Goal: Information Seeking & Learning: Compare options

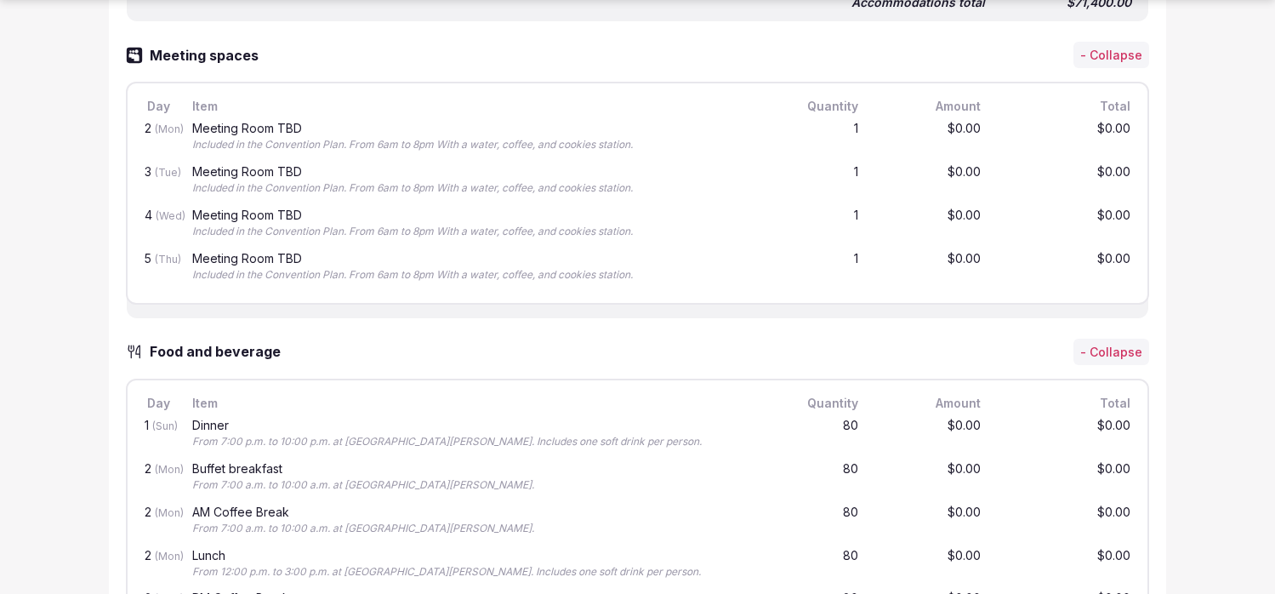
scroll to position [1367, 0]
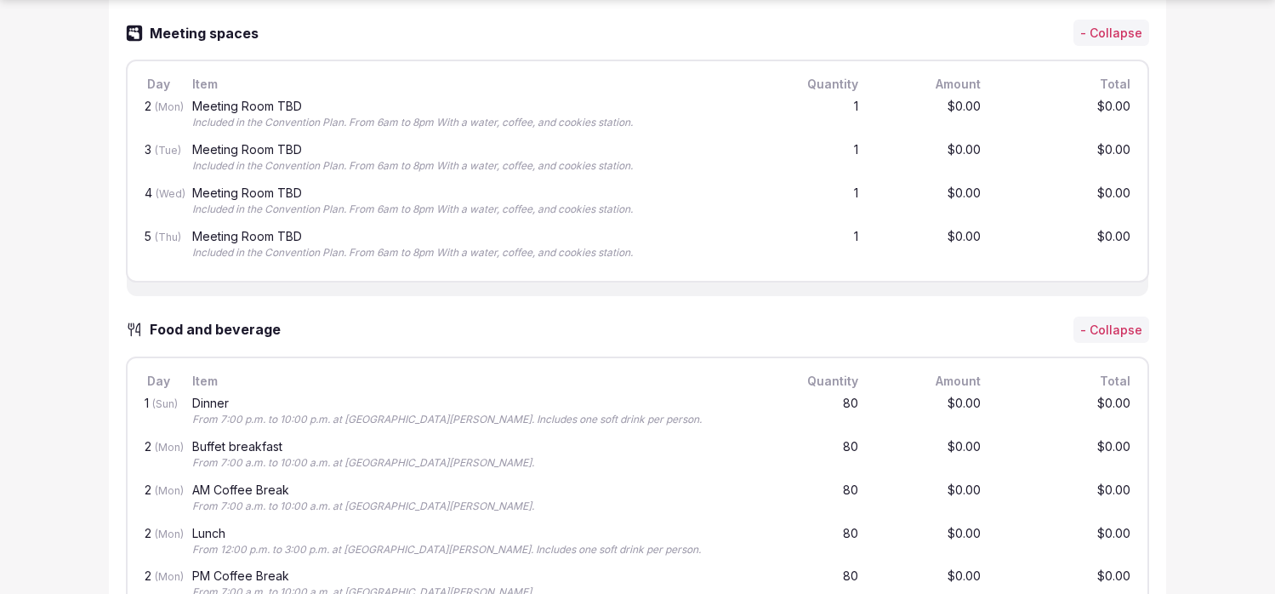
click at [560, 170] on div "Included in the Convention Plan. From 6am to 8pm With a water, coffee, and cook…" at bounding box center [477, 166] width 571 height 14
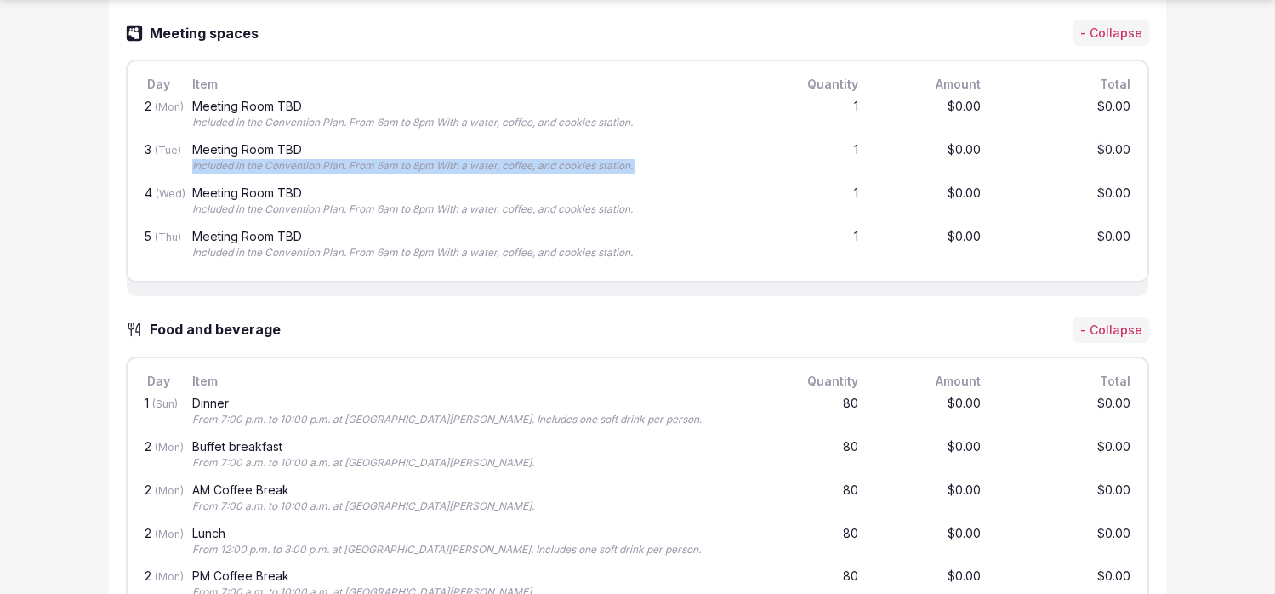
click at [560, 170] on div "Included in the Convention Plan. From 6am to 8pm With a water, coffee, and cook…" at bounding box center [477, 166] width 571 height 14
copy div "Included in the Convention Plan. From 6am to 8pm With a water, coffee, and cook…"
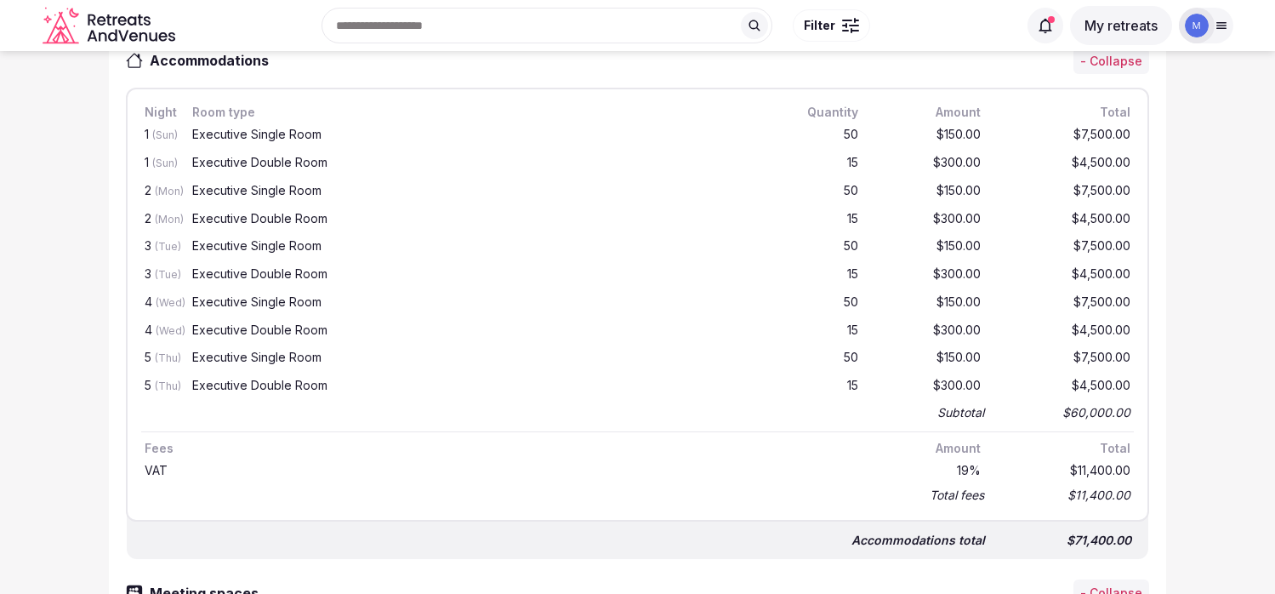
scroll to position [628, 0]
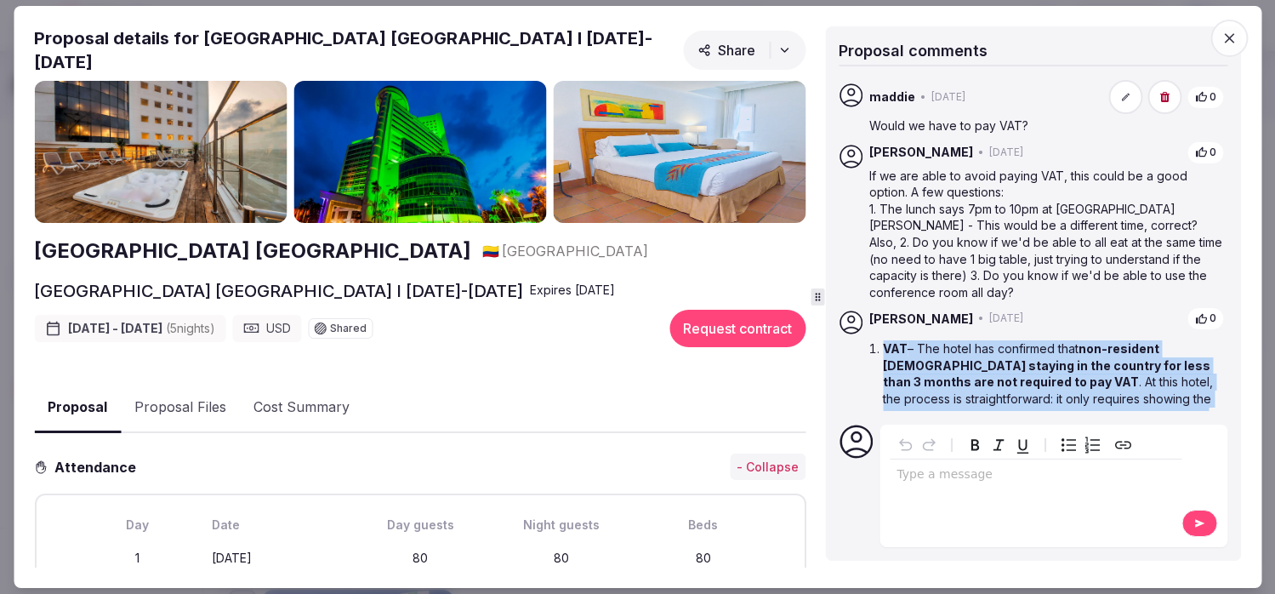
scroll to position [379, 0]
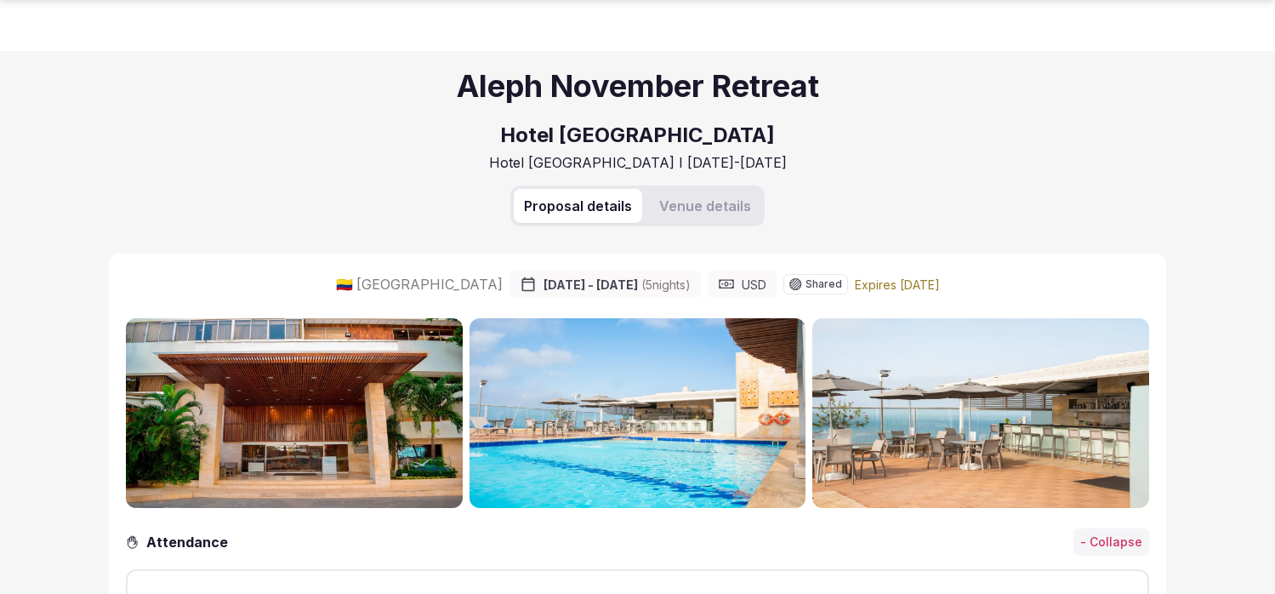
scroll to position [3368, 0]
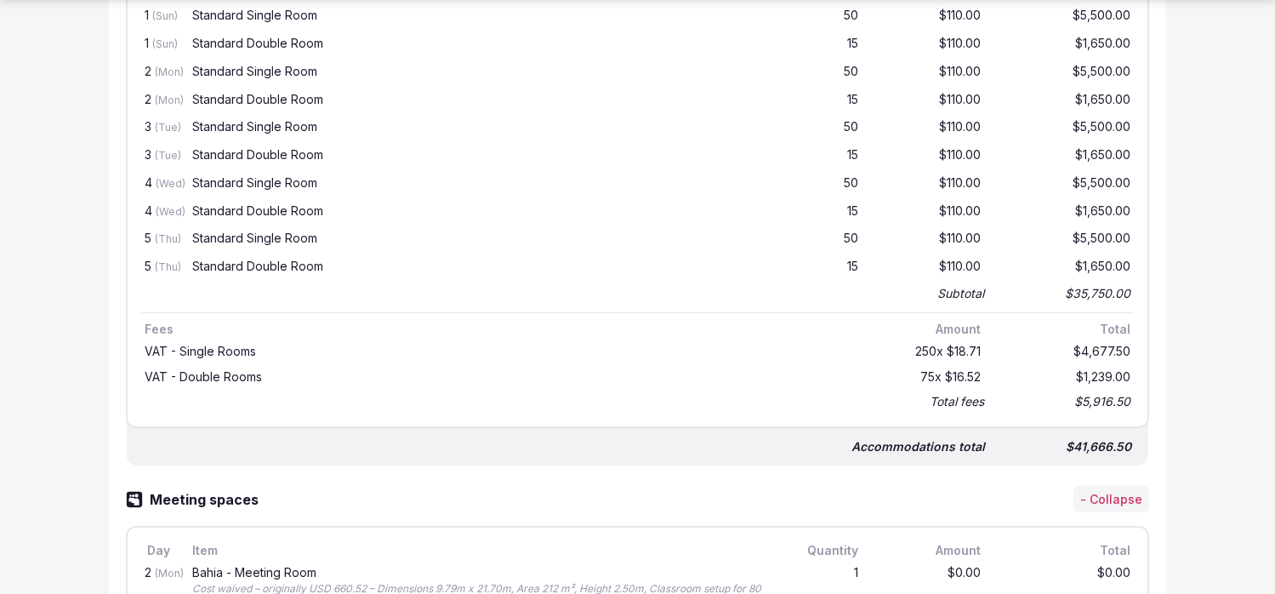
scroll to position [930, 0]
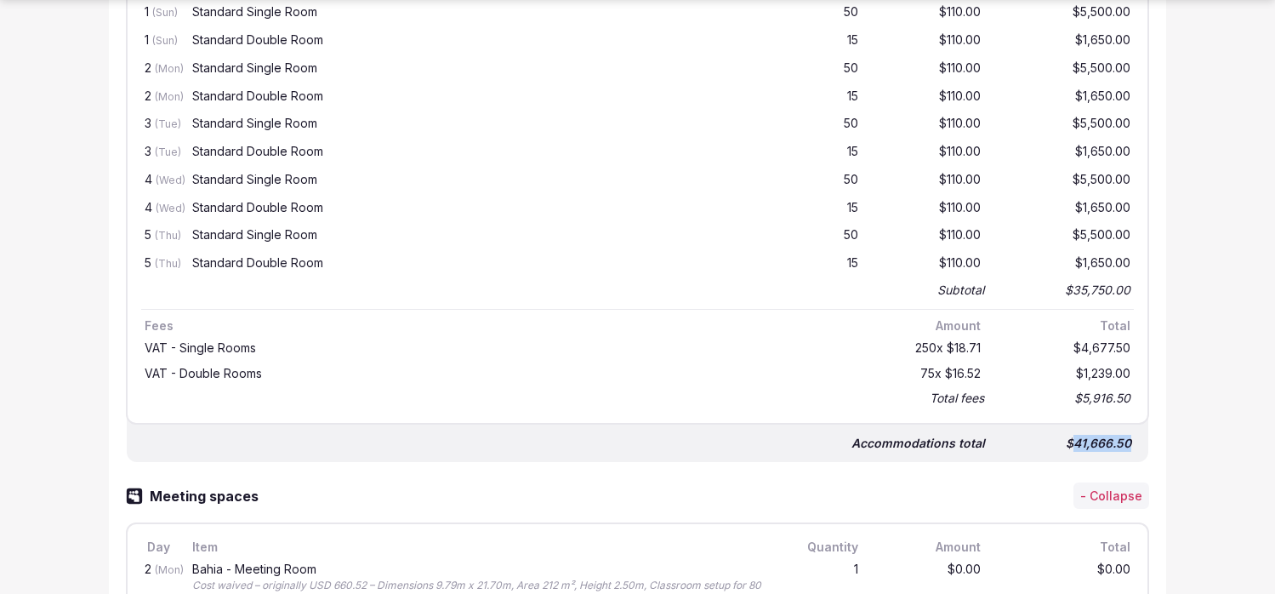
drag, startPoint x: 1077, startPoint y: 444, endPoint x: 1144, endPoint y: 444, distance: 67.2
click at [1144, 444] on div "Accommodations total $41,666.50" at bounding box center [638, 436] width 1022 height 51
copy div "41,666.50"
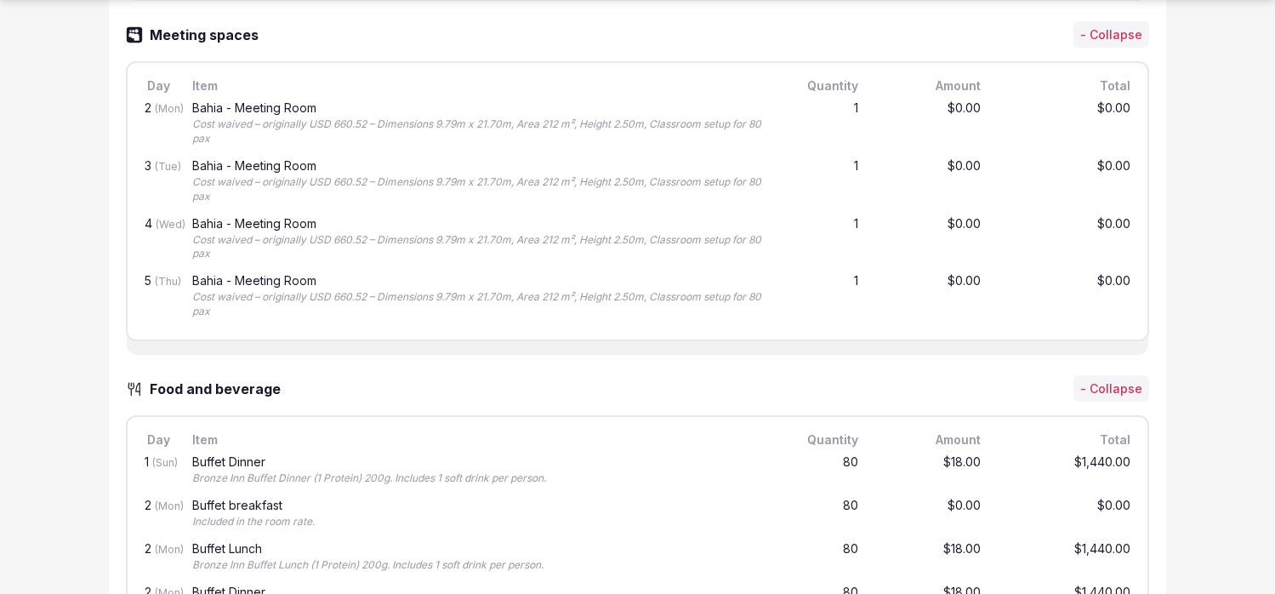
scroll to position [1413, 0]
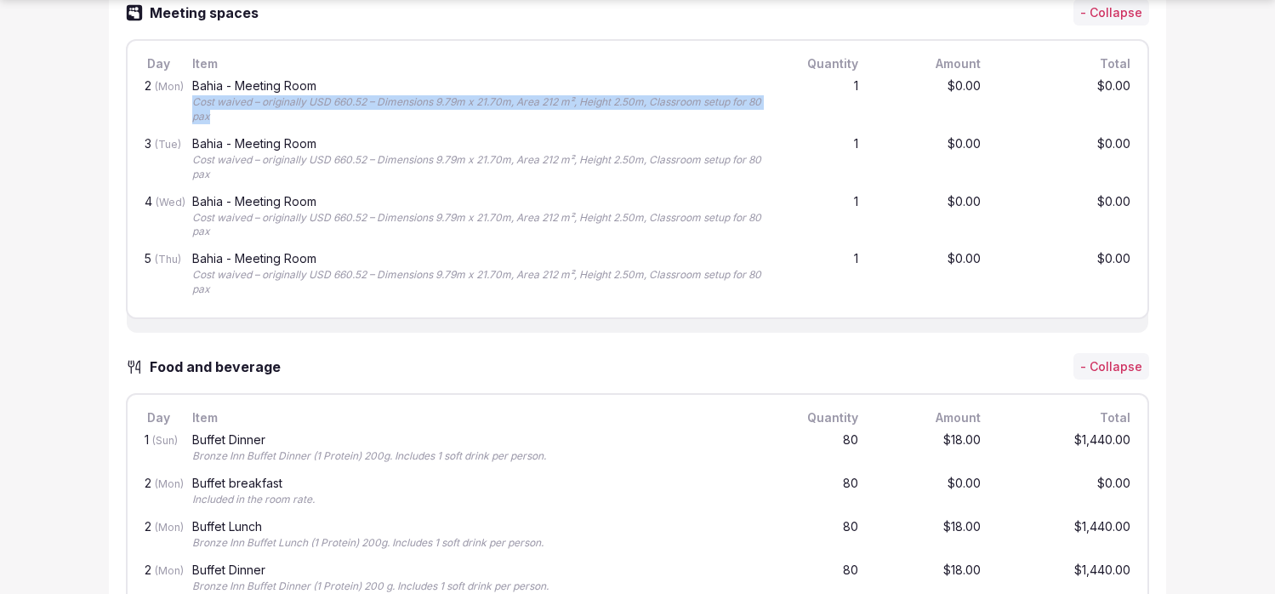
drag, startPoint x: 192, startPoint y: 103, endPoint x: 253, endPoint y: 113, distance: 62.1
click at [253, 113] on div "Cost waived – originally USD 660.52 – Dimensions 9.79m x 21.70m, Area 212 m², H…" at bounding box center [477, 109] width 571 height 29
copy div "Cost waived – originally USD 660.52 – Dimensions 9.79m x 21.70m, Area 212 m², H…"
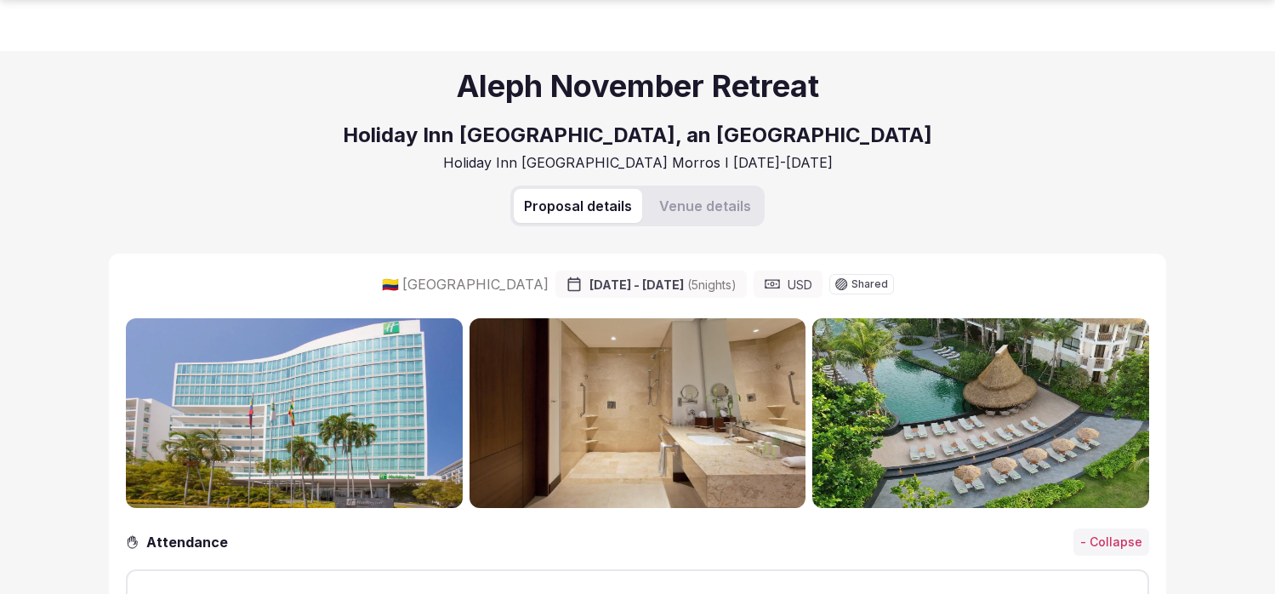
scroll to position [1034, 0]
